Goal: Check status: Check status

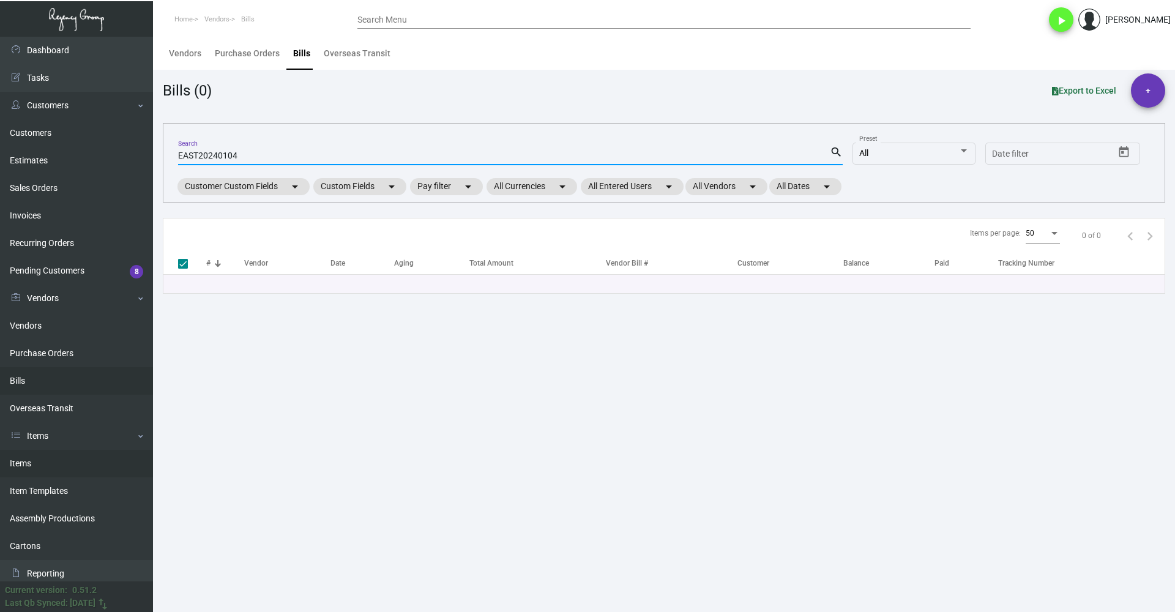
click at [78, 464] on link "Items" at bounding box center [76, 464] width 153 height 28
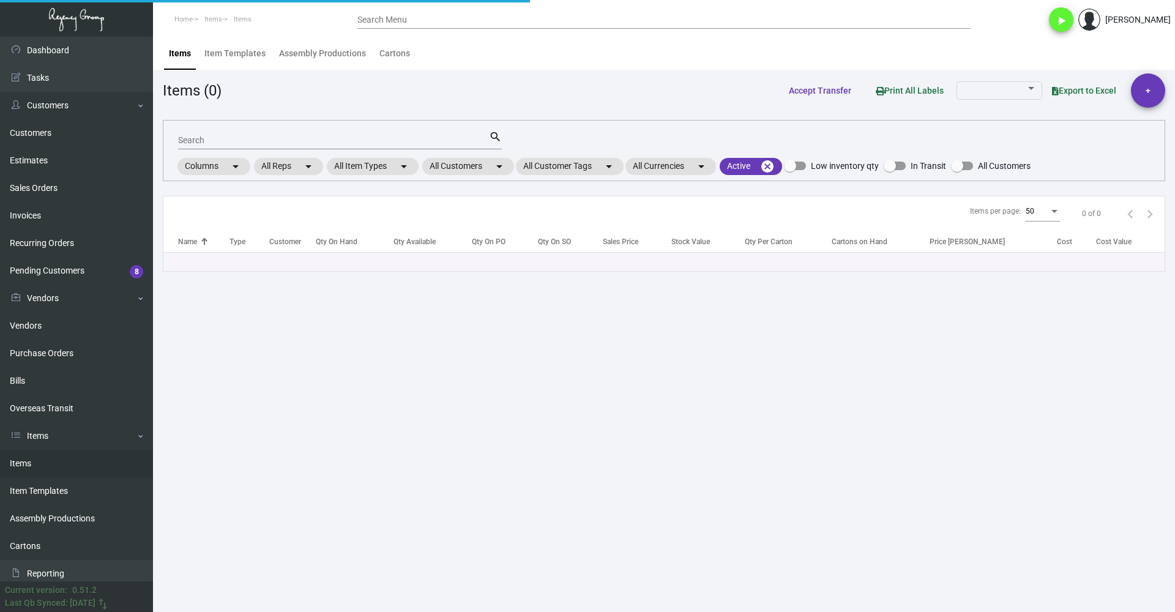
click at [268, 143] on input "Search" at bounding box center [333, 141] width 311 height 10
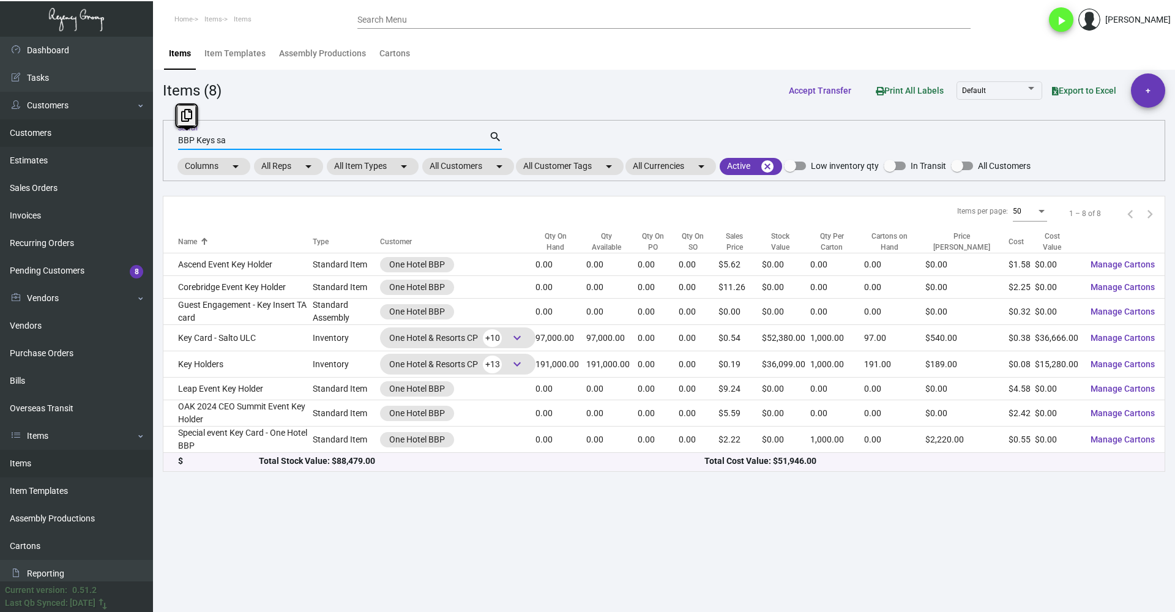
drag, startPoint x: 195, startPoint y: 137, endPoint x: 101, endPoint y: 130, distance: 93.8
click at [109, 130] on div "Dashboard Dashboard Tasks Customers Customers Estimates Sales Orders Invoices R…" at bounding box center [587, 324] width 1175 height 575
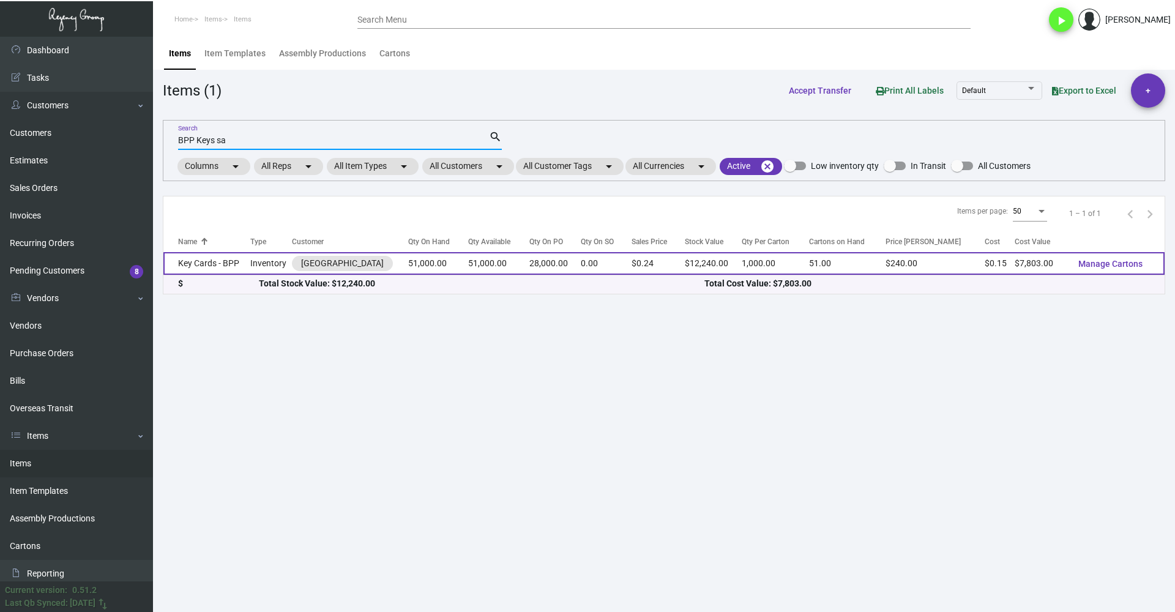
type input "BPP Keys sa"
click at [250, 261] on td "Key Cards - BPP" at bounding box center [206, 263] width 87 height 23
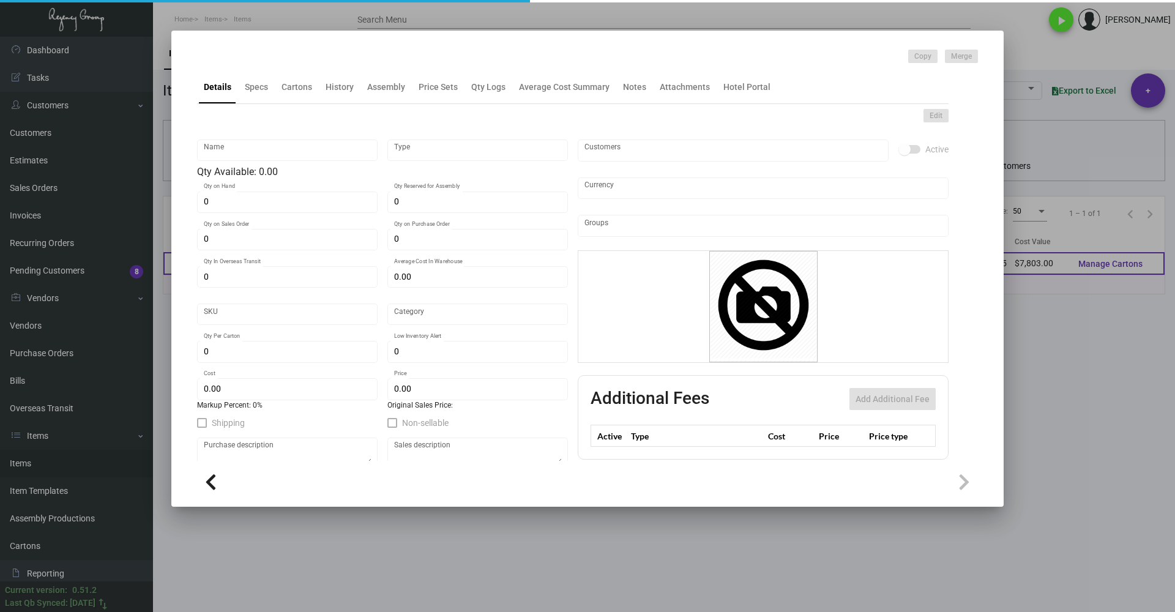
type input "Key Cards - BPP"
type input "Inventory"
type input "51,000"
type input "28,000"
type input "$ 0.09753"
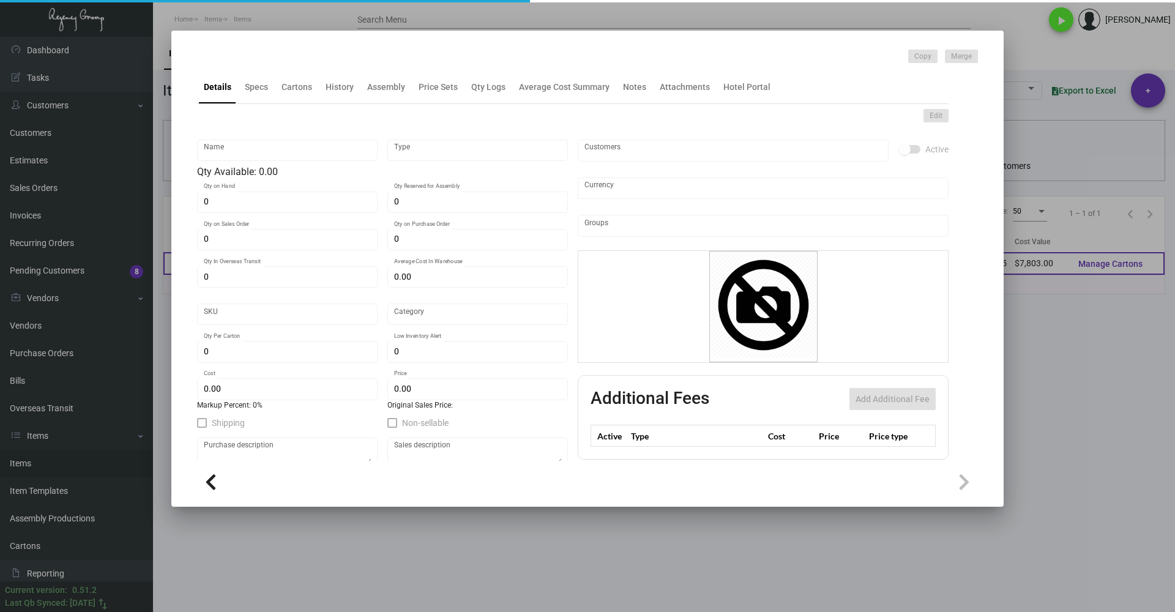
type input "792"
type input "Standard"
type input "1,000"
type input "$ 0.153"
type input "$ 0.24"
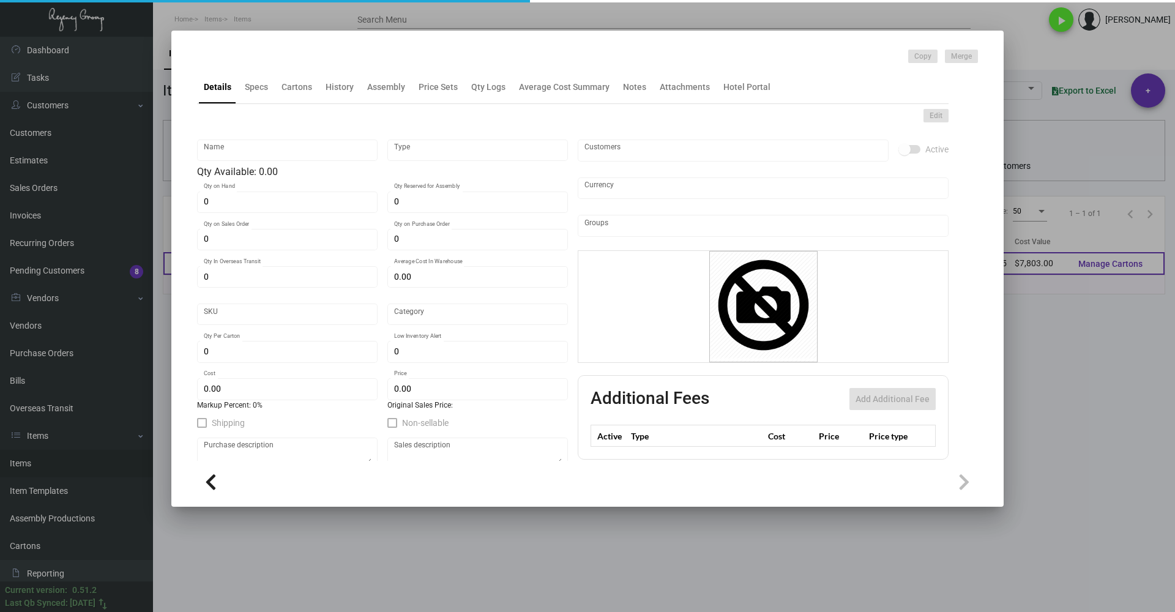
type textarea "Boston Key Cards: size CR80, #30 mill white laminated PVC plastic material, pri…"
checkbox input "true"
type input "United States Dollar $"
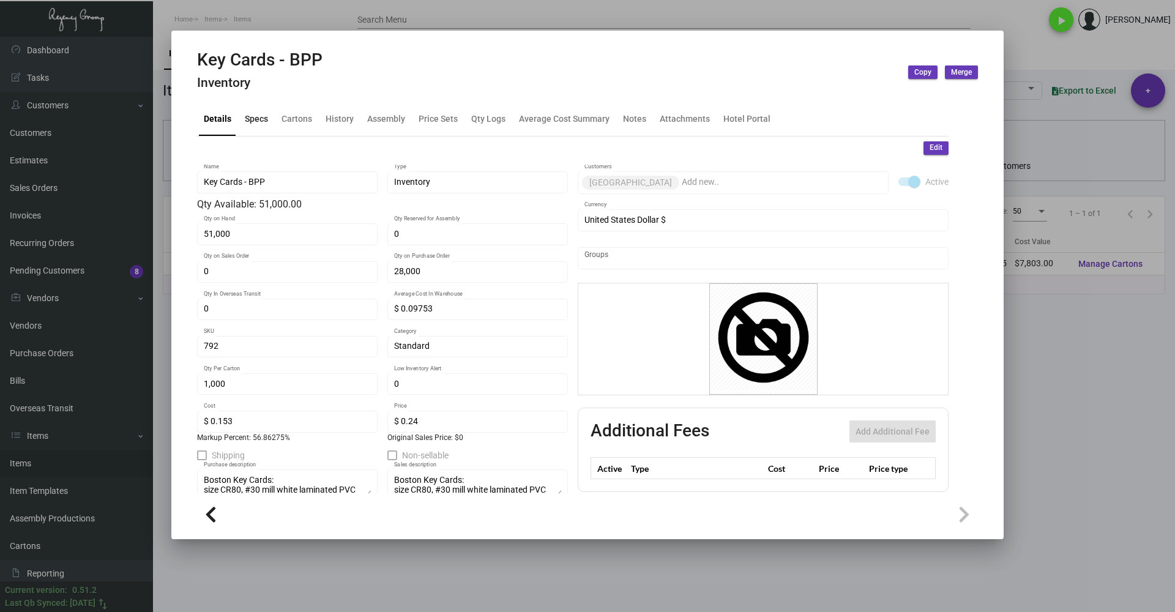
click at [260, 117] on div "Specs" at bounding box center [256, 119] width 23 height 13
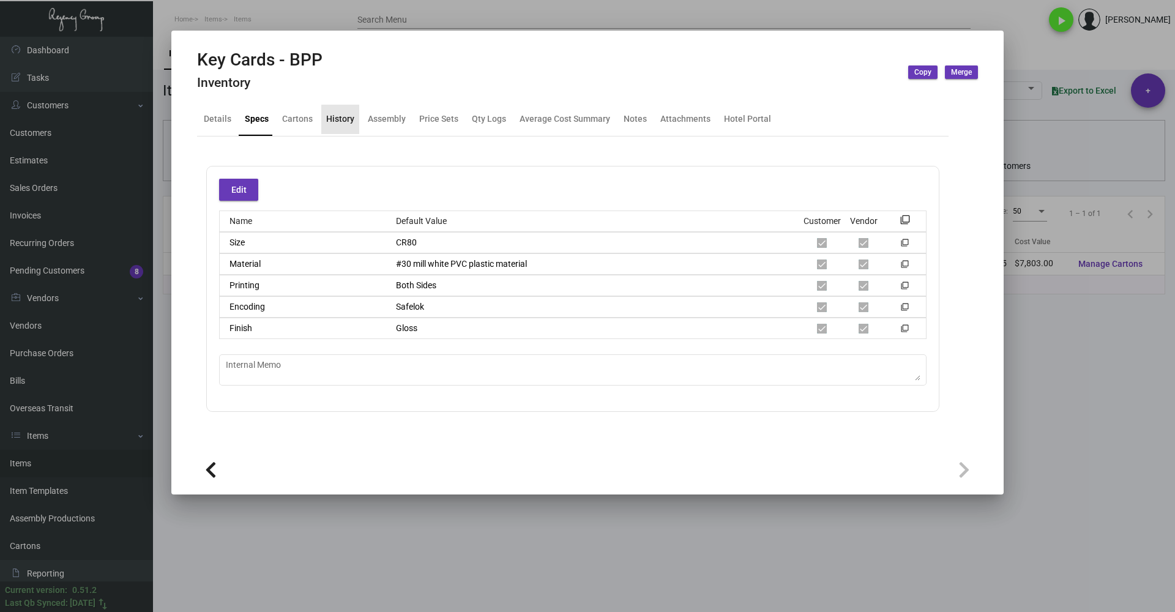
click at [347, 122] on div "History" at bounding box center [340, 119] width 28 height 13
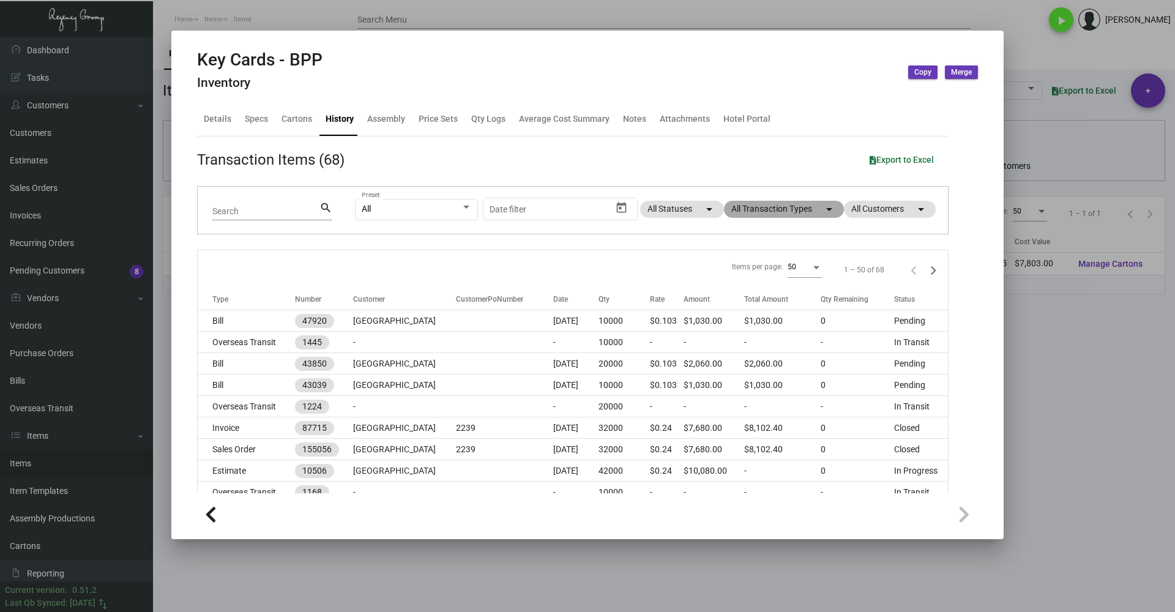
click at [787, 210] on mat-chip "All Transaction Types arrow_drop_down" at bounding box center [784, 209] width 120 height 17
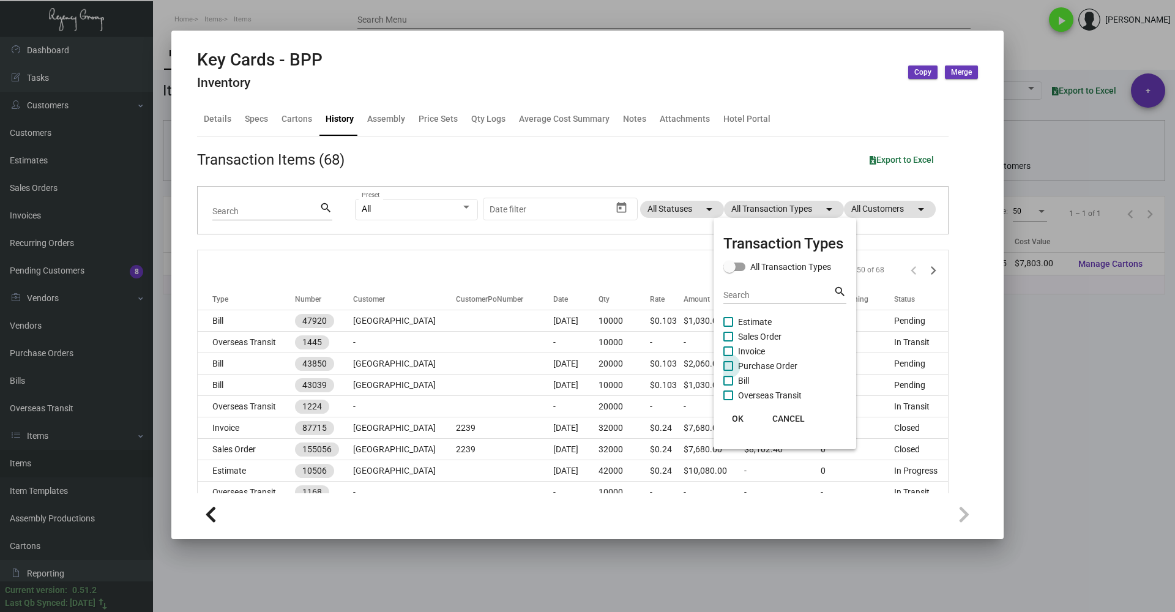
click at [762, 364] on span "Purchase Order" at bounding box center [767, 365] width 59 height 15
click at [728, 371] on input "Purchase Order" at bounding box center [727, 371] width 1 height 1
checkbox input "true"
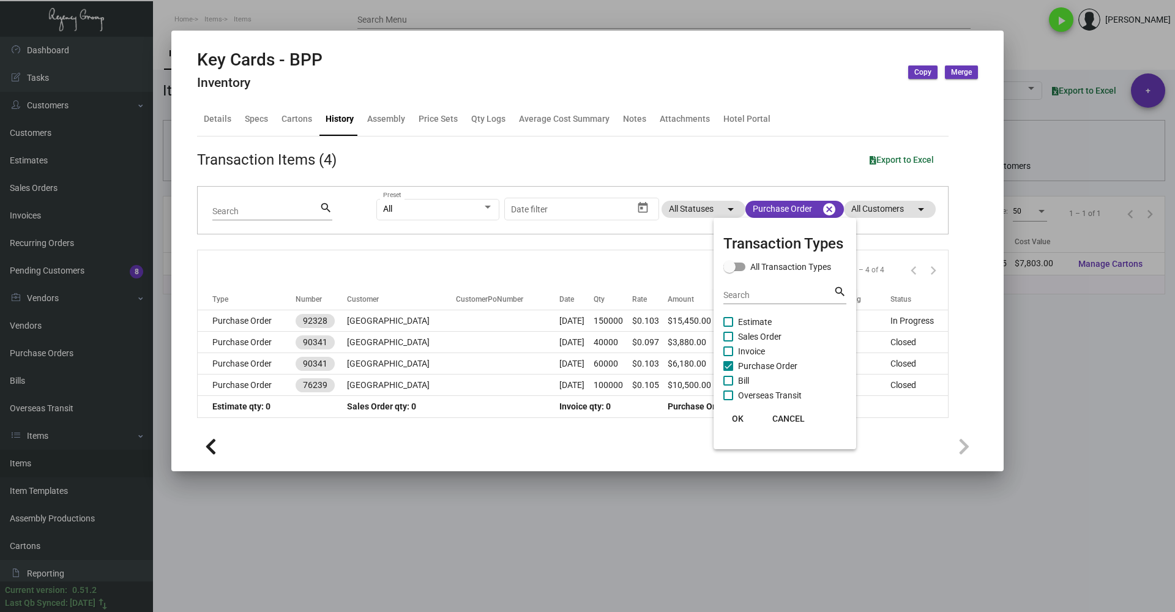
click at [736, 421] on span "OK" at bounding box center [738, 419] width 12 height 10
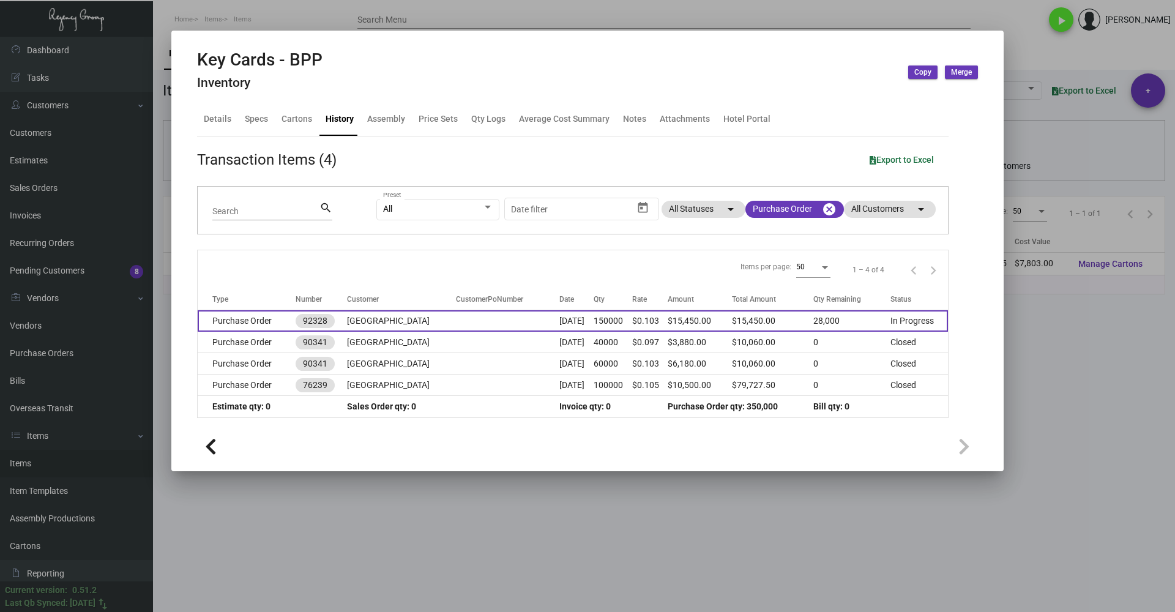
click at [451, 325] on td "[GEOGRAPHIC_DATA]" at bounding box center [401, 320] width 109 height 21
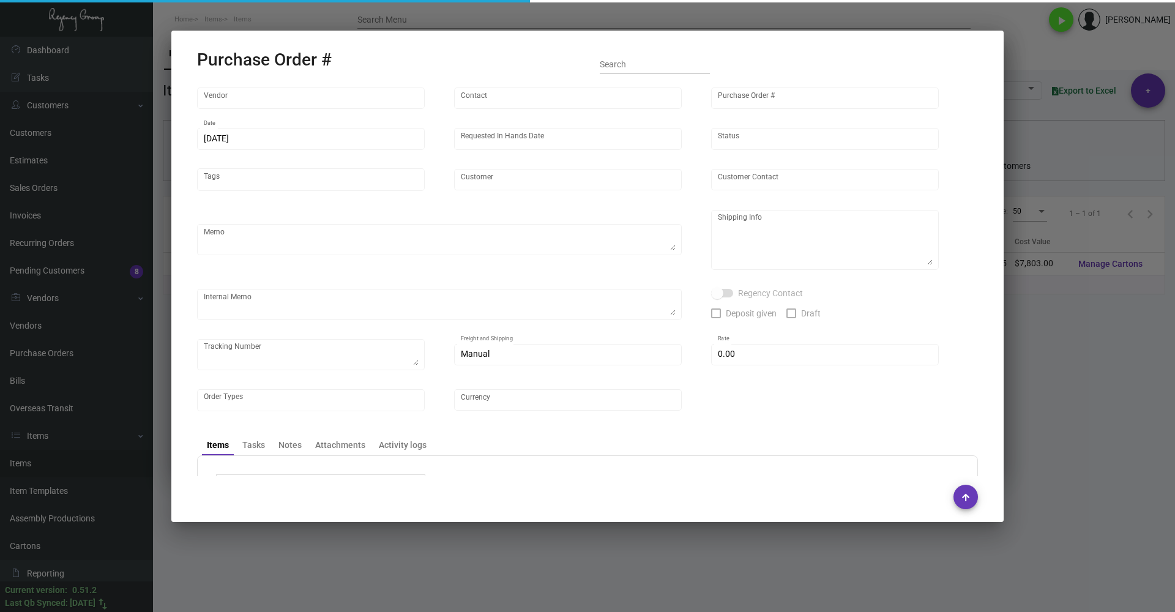
type input "Nexqo"
type input "[PERSON_NAME]"
type input "92328"
type input "[DATE]"
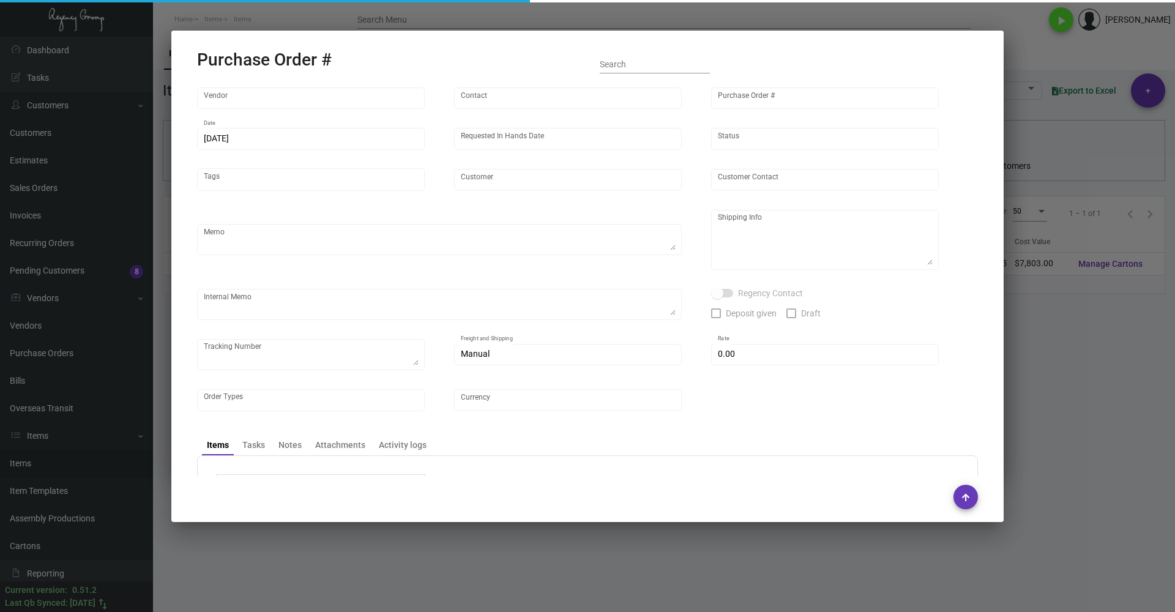
type input "[GEOGRAPHIC_DATA]"
type textarea "BOAT 50K each shipment"
type textarea "Regency Group NJ - [PERSON_NAME] [STREET_ADDRESS]"
checkbox input "true"
type input "$ 0.00"
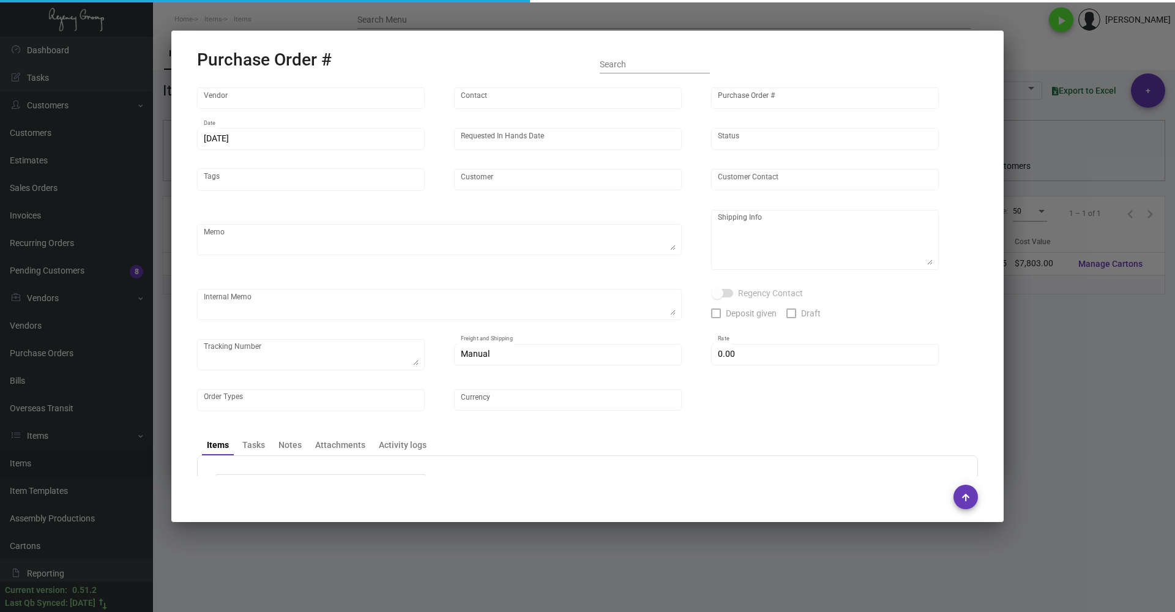
type input "United States Dollar $"
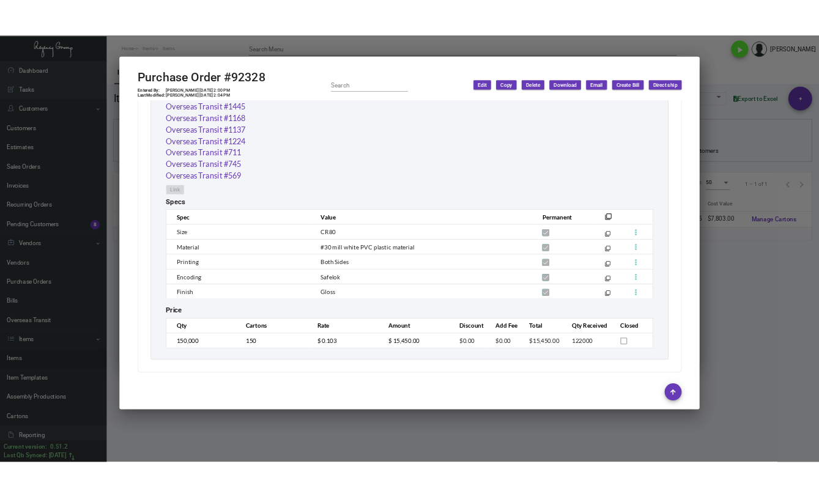
scroll to position [728, 0]
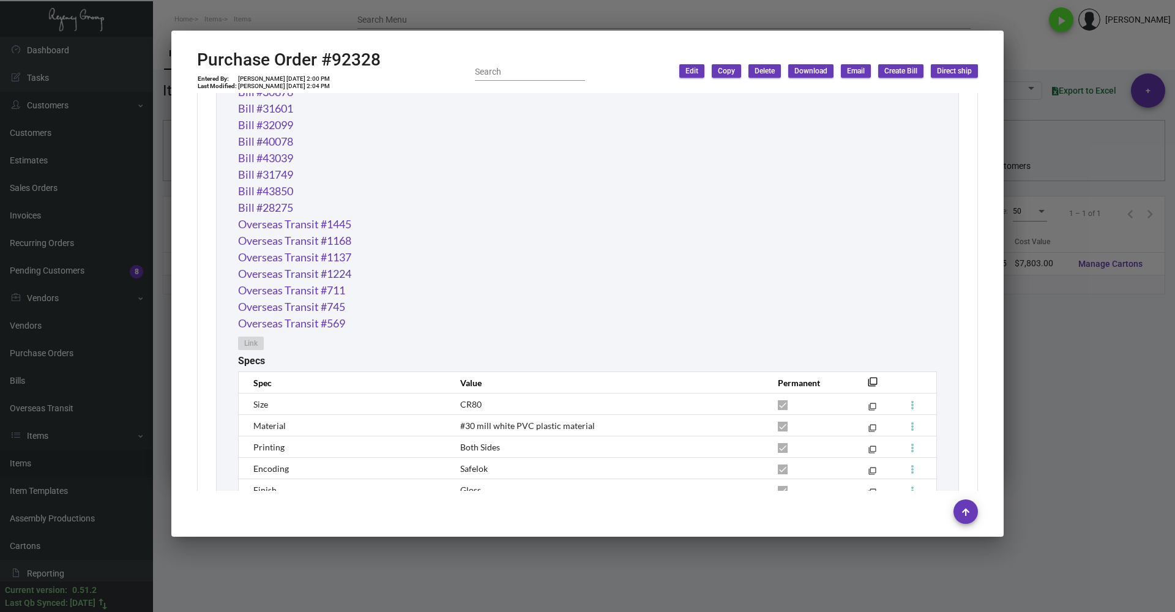
click at [1129, 420] on div at bounding box center [587, 306] width 1175 height 612
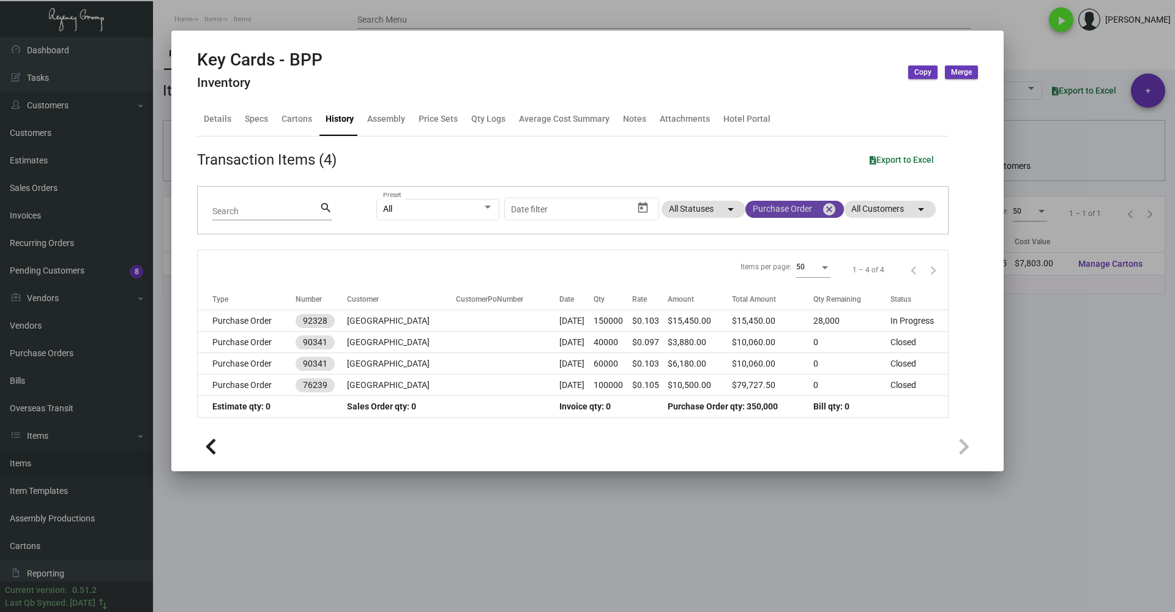
click at [798, 207] on mat-chip "Purchase Order cancel" at bounding box center [794, 209] width 98 height 17
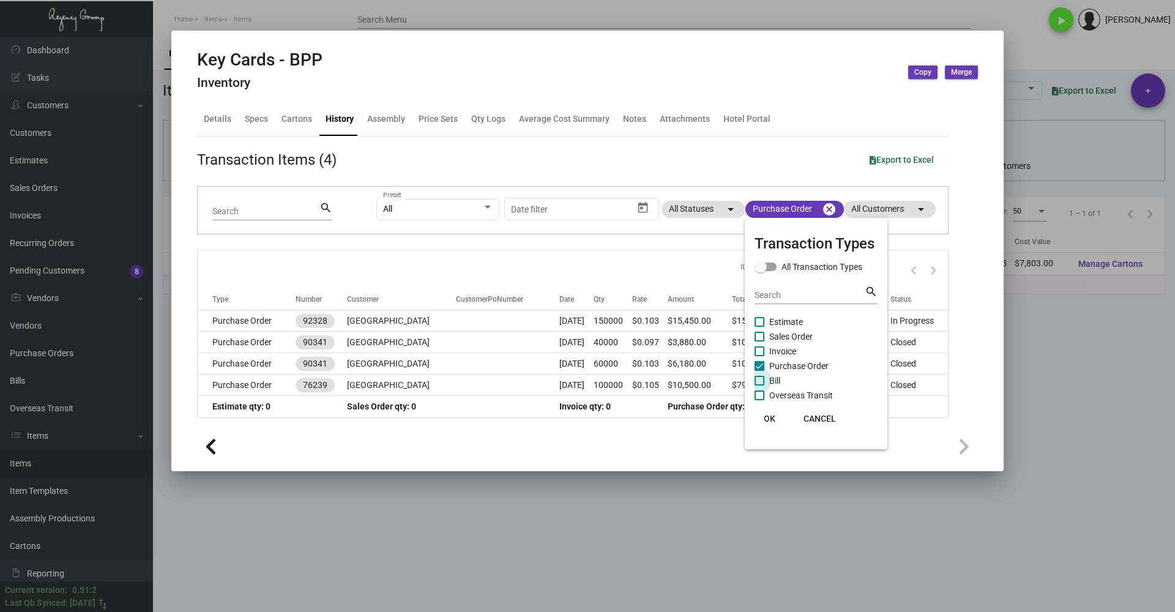
click at [778, 382] on span "Bill" at bounding box center [774, 380] width 11 height 15
click at [759, 385] on input "Bill" at bounding box center [759, 385] width 1 height 1
checkbox input "true"
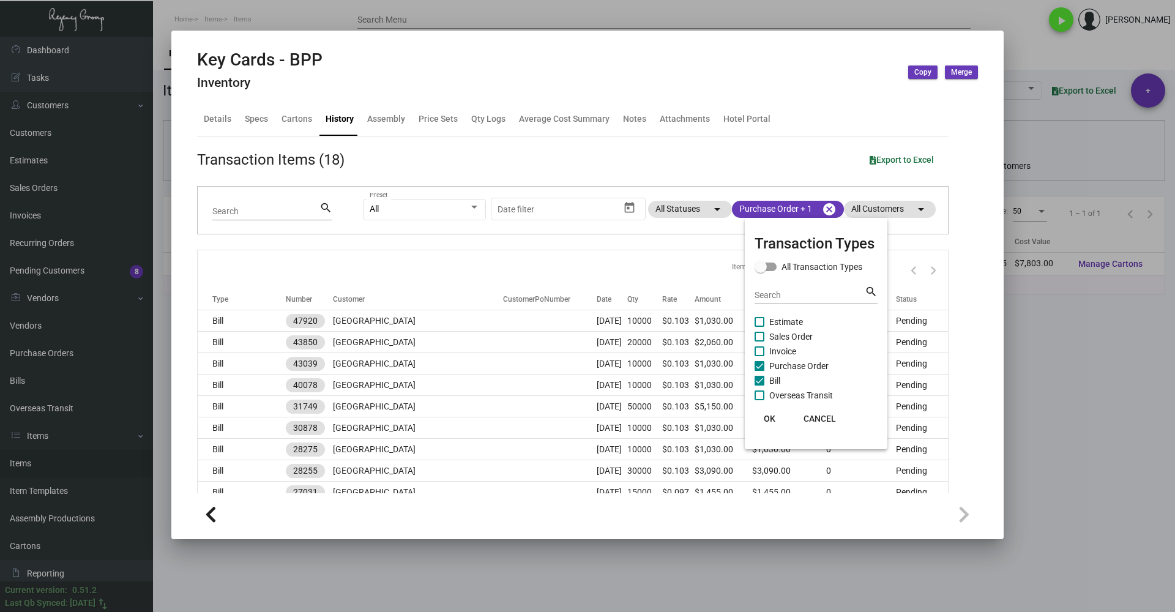
click at [769, 420] on span "OK" at bounding box center [769, 419] width 12 height 10
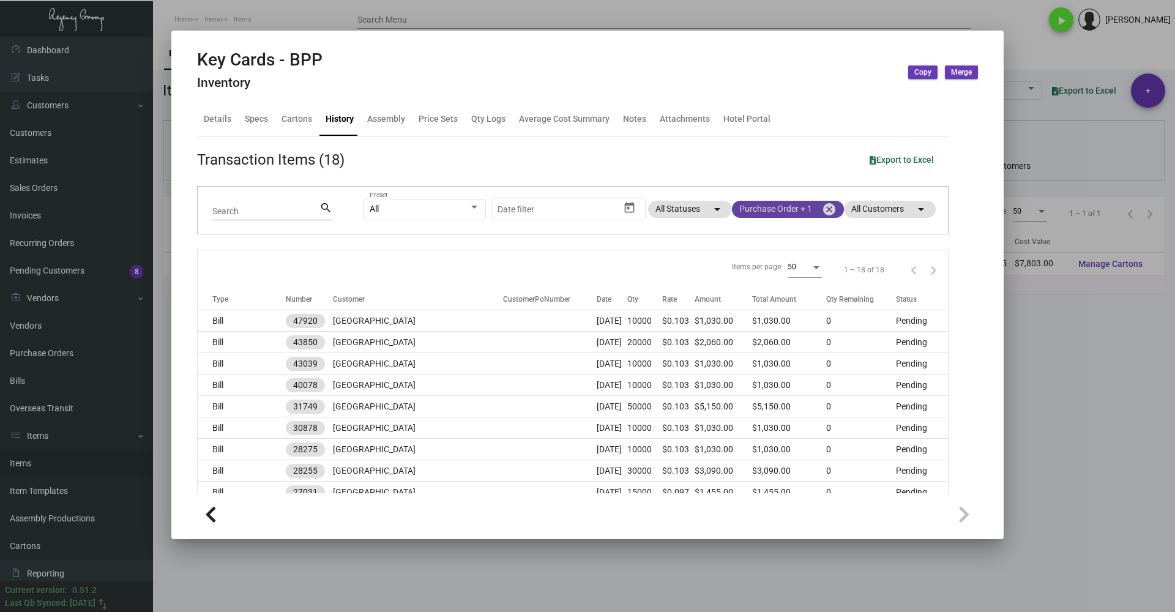
click at [781, 210] on mat-chip "Purchase Order + 1 cancel" at bounding box center [788, 209] width 112 height 17
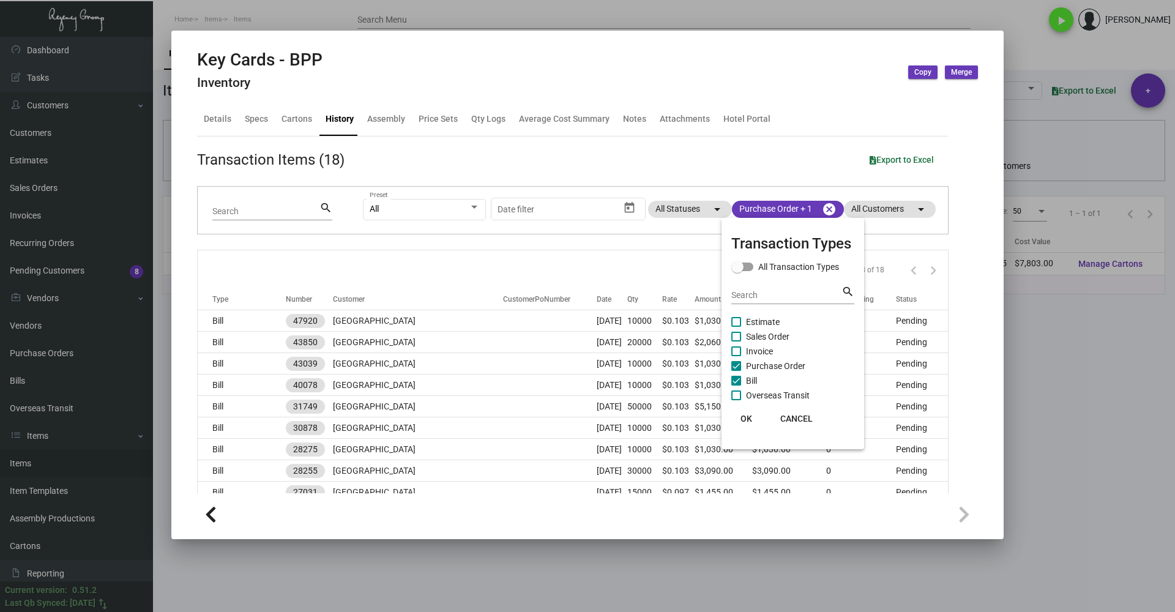
click at [753, 375] on span "Bill" at bounding box center [751, 380] width 11 height 15
click at [736, 385] on input "Bill" at bounding box center [735, 385] width 1 height 1
checkbox input "false"
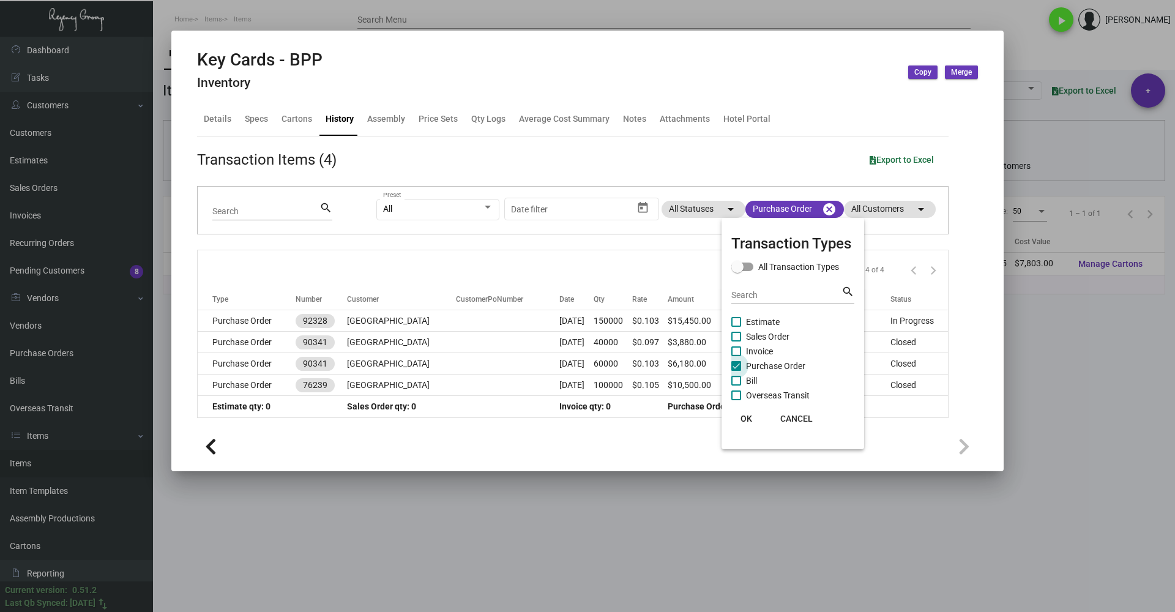
click at [758, 360] on span "Purchase Order" at bounding box center [775, 365] width 59 height 15
click at [736, 371] on input "Purchase Order" at bounding box center [735, 371] width 1 height 1
checkbox input "false"
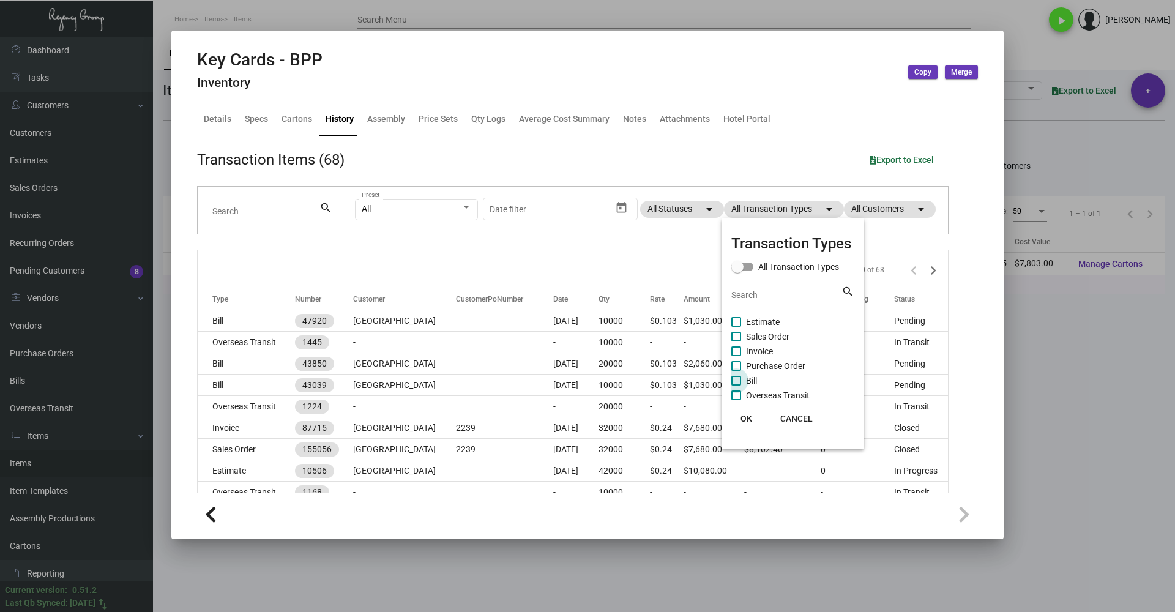
click at [756, 376] on span "Bill" at bounding box center [751, 380] width 11 height 15
click at [736, 385] on input "Bill" at bounding box center [735, 385] width 1 height 1
checkbox input "true"
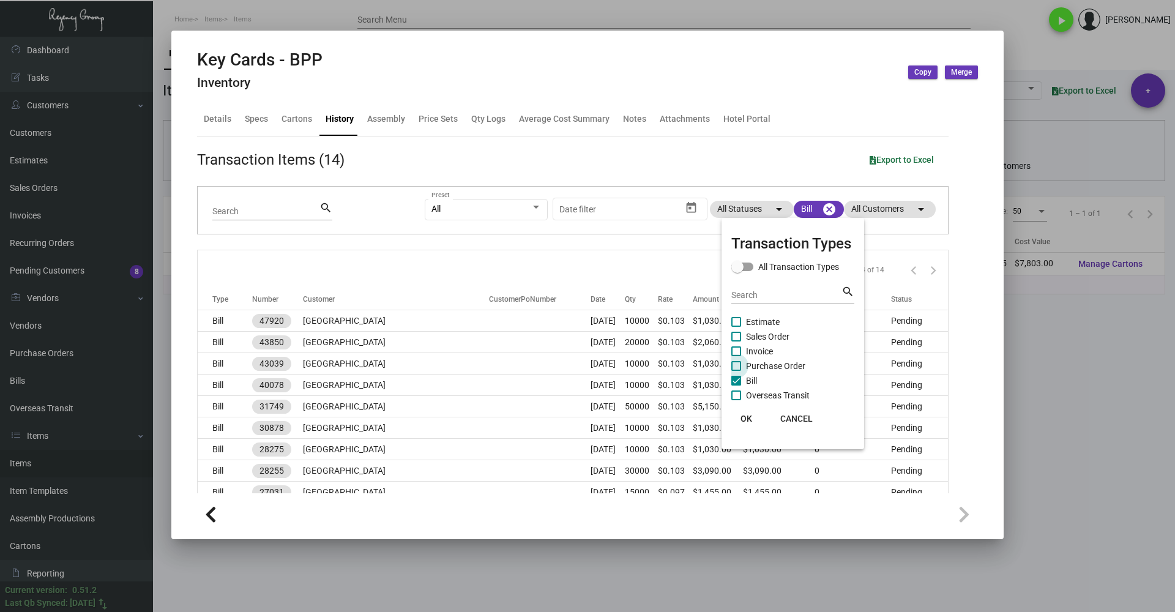
click at [757, 370] on span "Purchase Order" at bounding box center [775, 365] width 59 height 15
click at [736, 371] on input "Purchase Order" at bounding box center [735, 371] width 1 height 1
checkbox input "true"
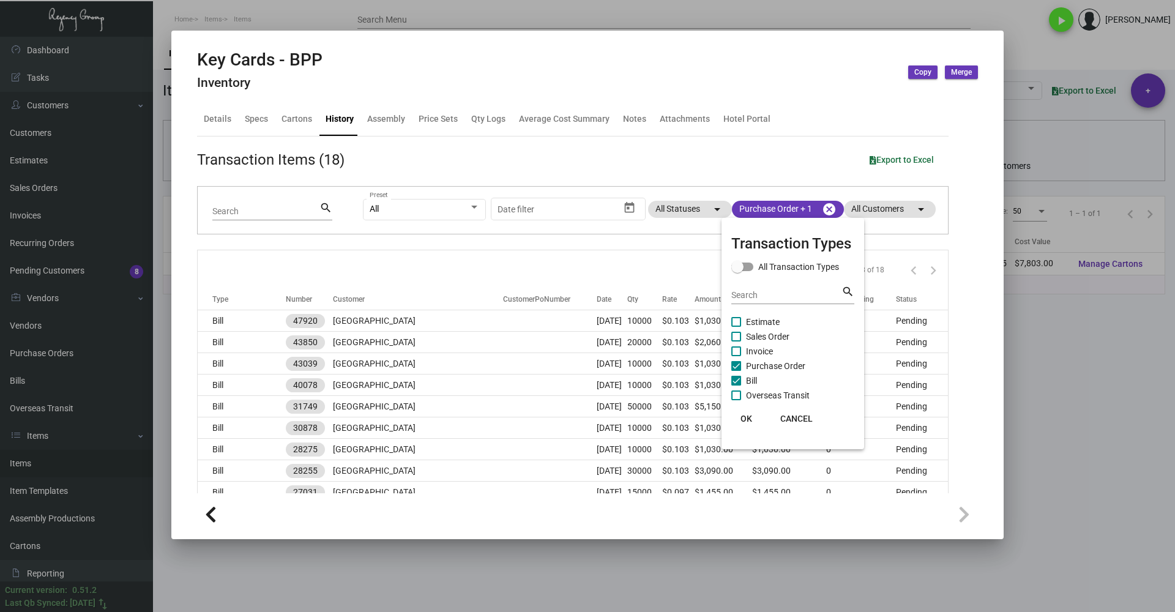
click at [752, 414] on button "OK" at bounding box center [745, 418] width 39 height 22
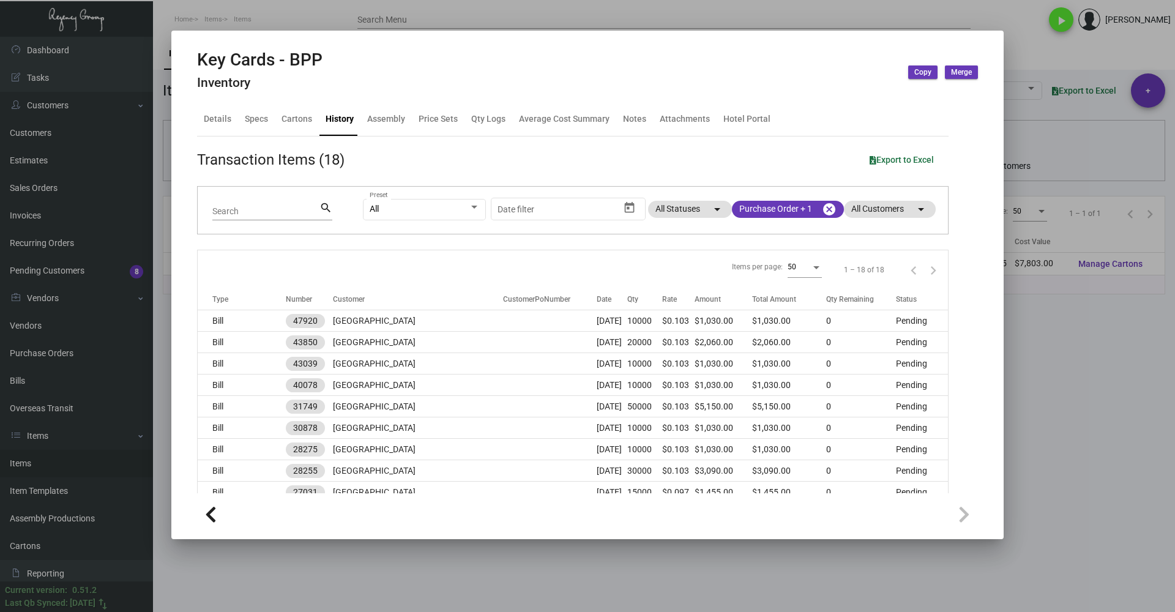
click at [1071, 396] on div at bounding box center [587, 306] width 1175 height 612
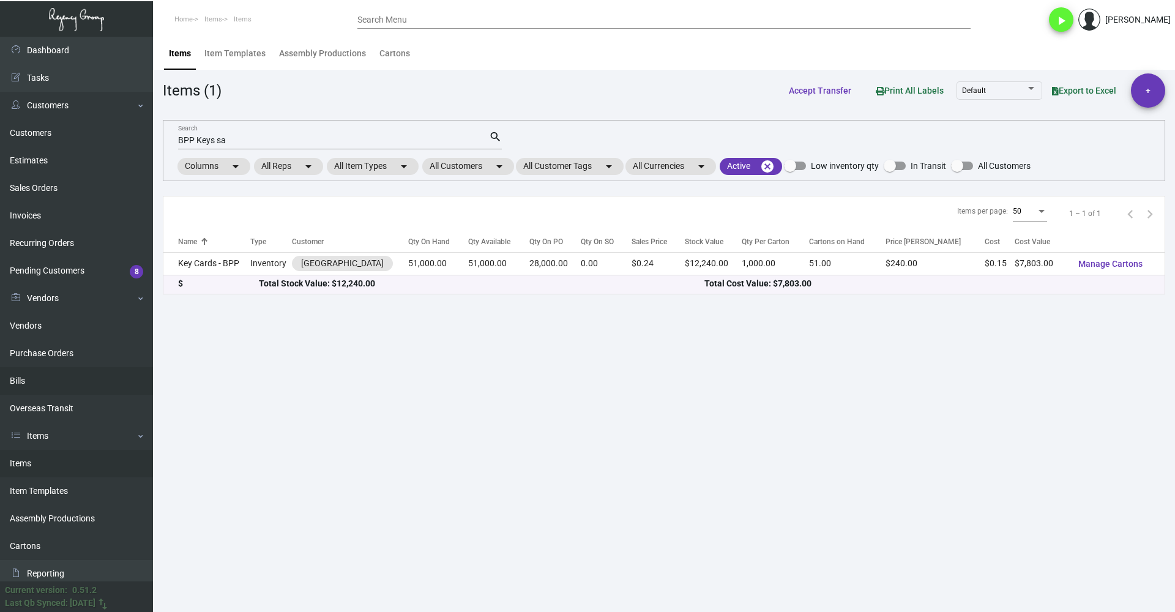
click at [52, 379] on link "Bills" at bounding box center [76, 381] width 153 height 28
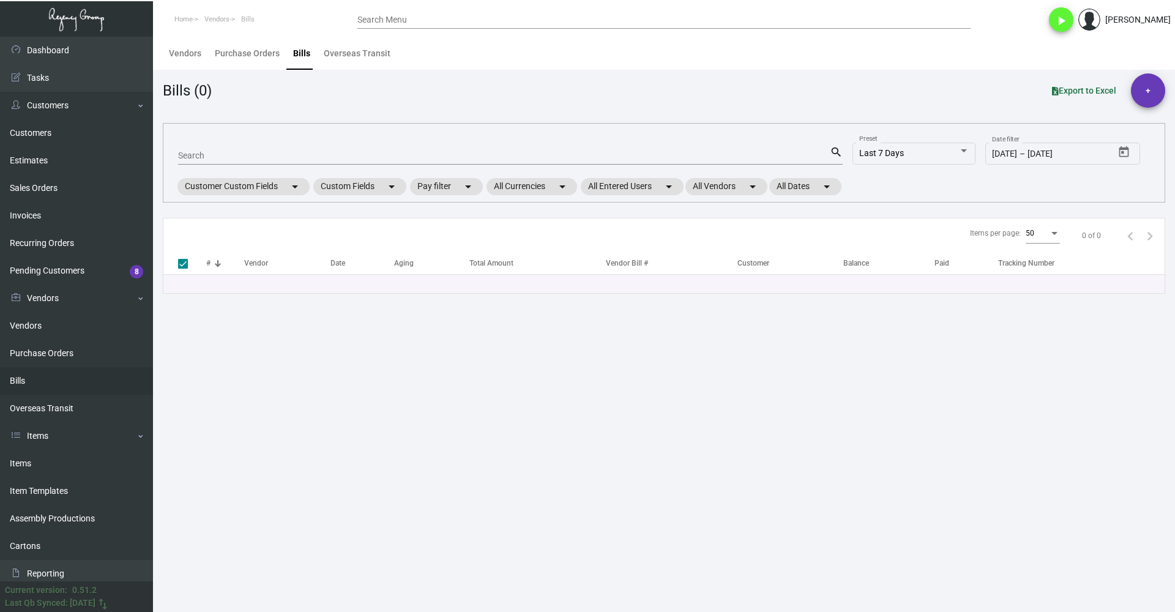
click at [365, 153] on input "Search" at bounding box center [504, 156] width 652 height 10
type input "92328"
checkbox input "false"
